Goal: Navigation & Orientation: Find specific page/section

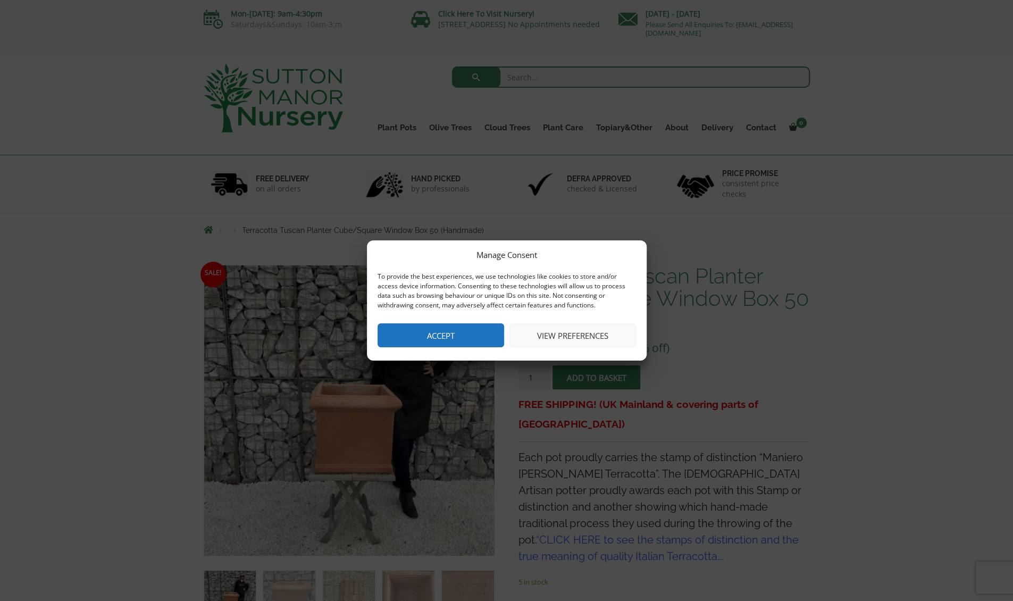
click at [486, 331] on button "Accept" at bounding box center [440, 335] width 127 height 24
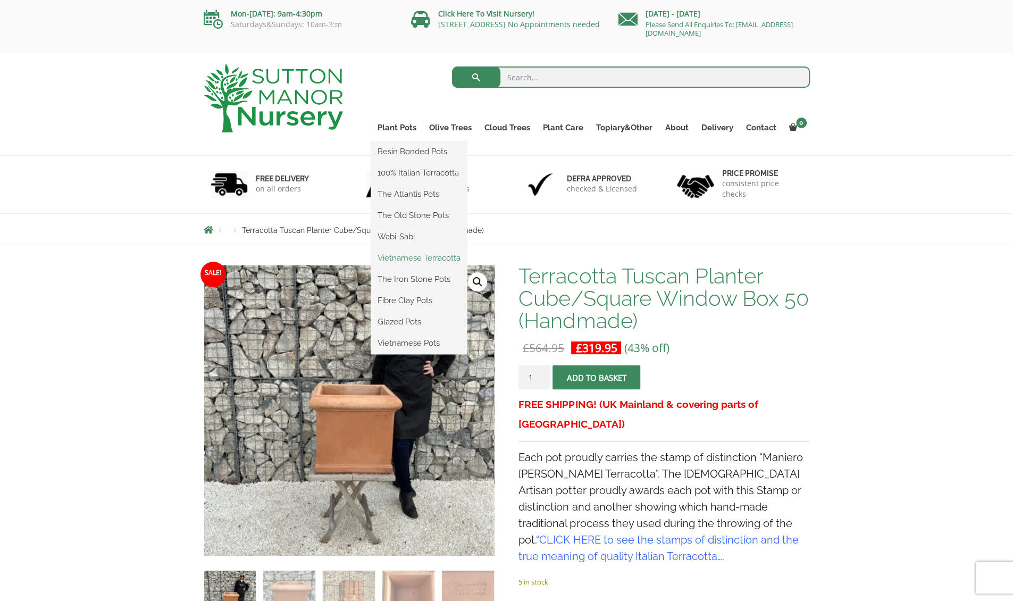
click at [414, 251] on link "Vietnamese Terracotta" at bounding box center [419, 258] width 96 height 16
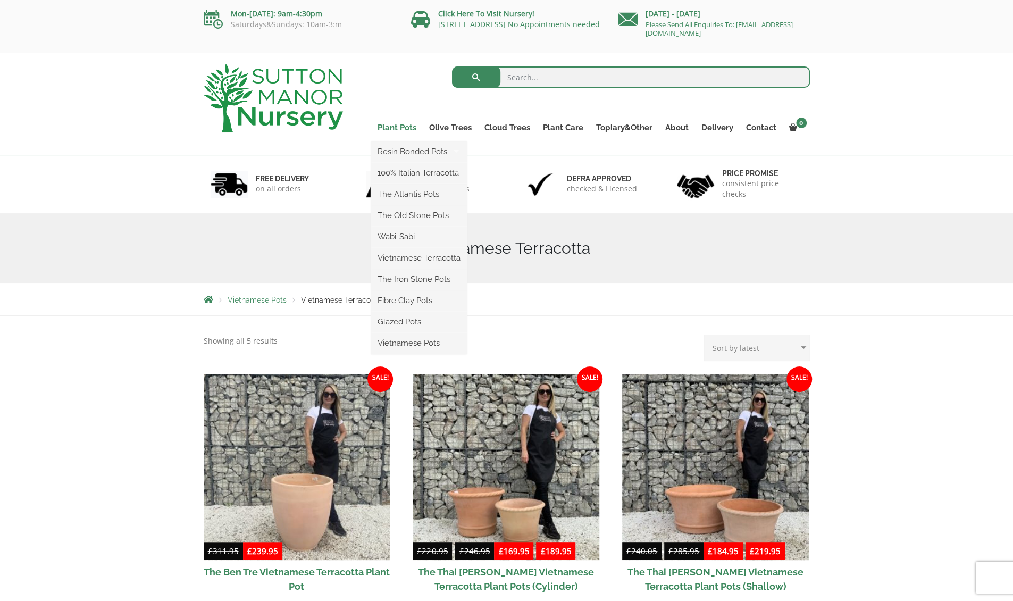
click at [413, 126] on link "Plant Pots" at bounding box center [397, 127] width 52 height 15
click at [417, 166] on link "100% Italian Terracotta" at bounding box center [419, 173] width 96 height 16
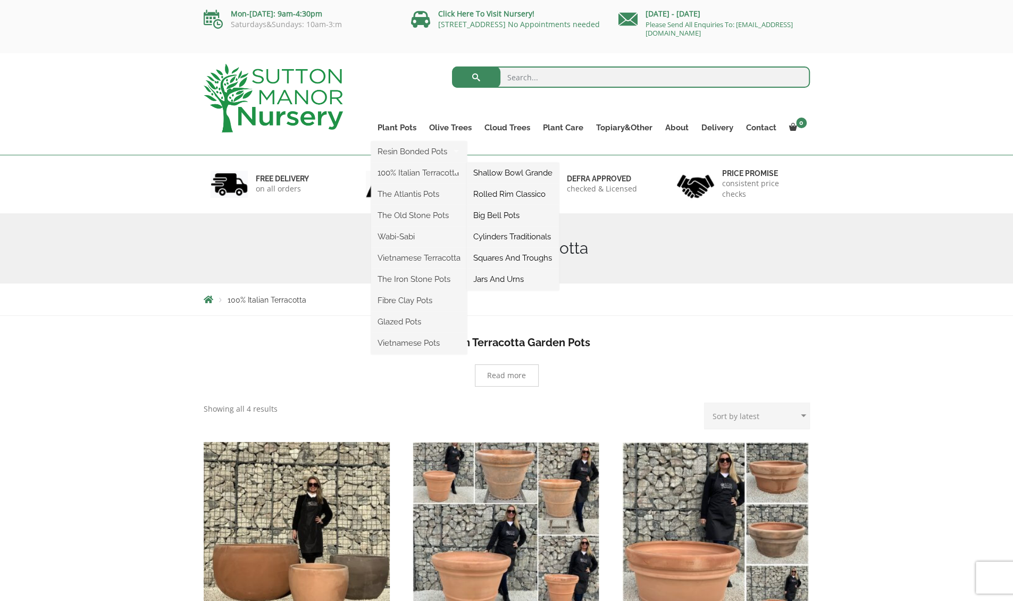
click at [508, 257] on link "Squares And Troughs" at bounding box center [513, 258] width 92 height 16
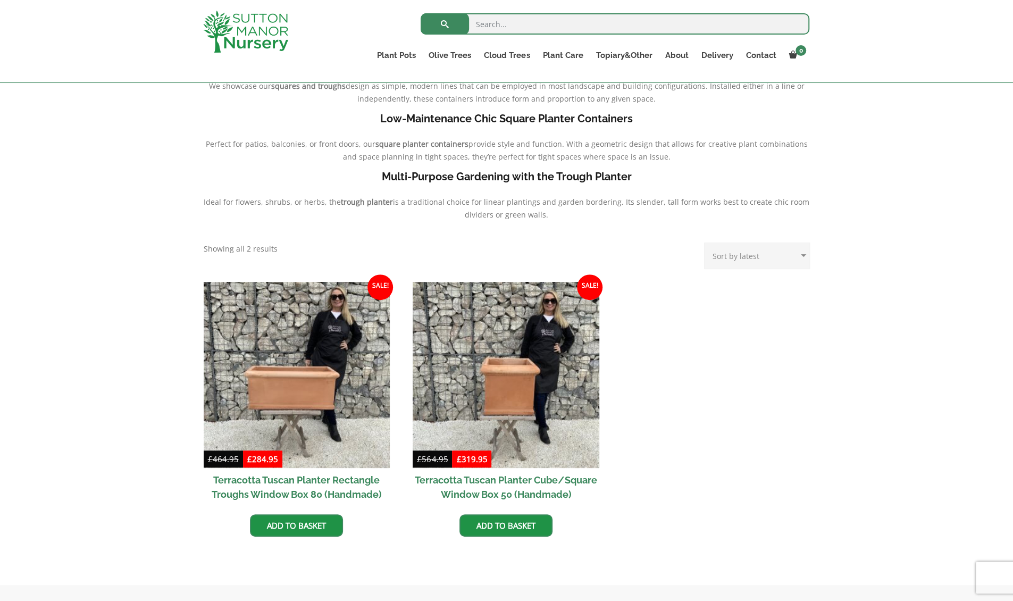
scroll to position [468, 0]
